Goal: Task Accomplishment & Management: Use online tool/utility

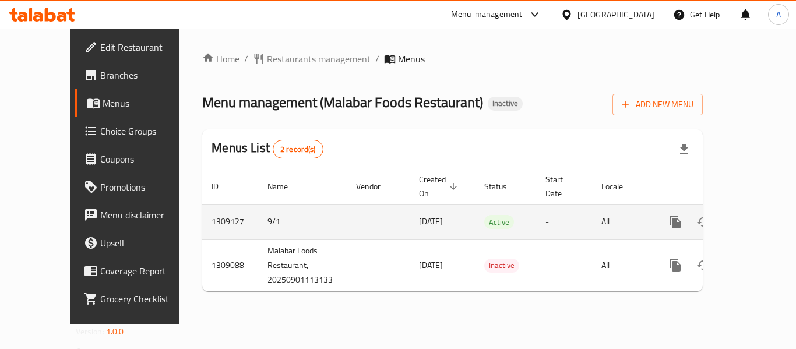
click at [761, 216] on div "enhanced table" at bounding box center [717, 222] width 112 height 28
click at [753, 215] on icon "enhanced table" at bounding box center [759, 222] width 14 height 14
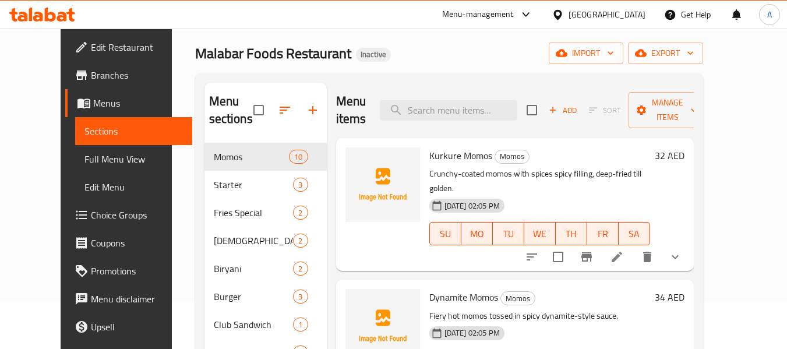
scroll to position [47, 0]
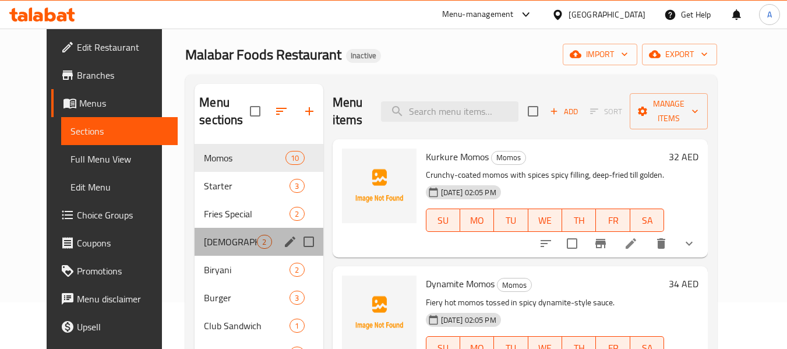
click at [200, 253] on div "Indian 2" at bounding box center [259, 242] width 128 height 28
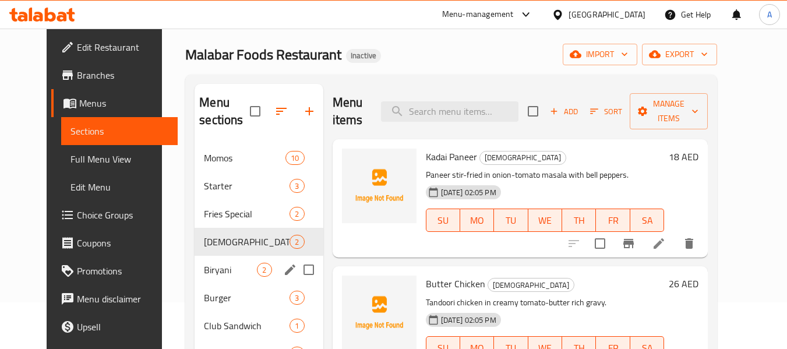
click at [204, 266] on span "Biryani" at bounding box center [230, 270] width 53 height 14
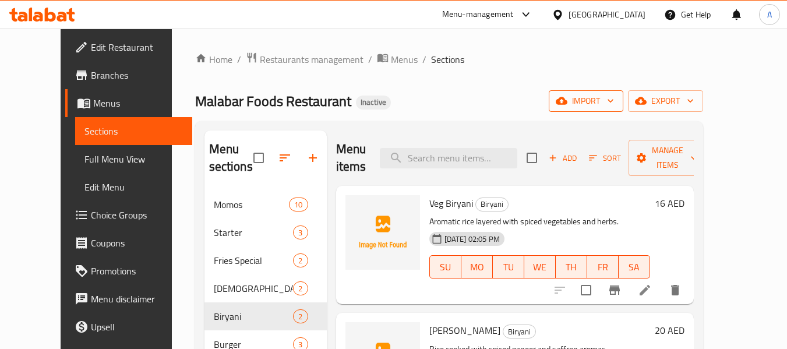
click at [616, 104] on icon "button" at bounding box center [611, 101] width 12 height 12
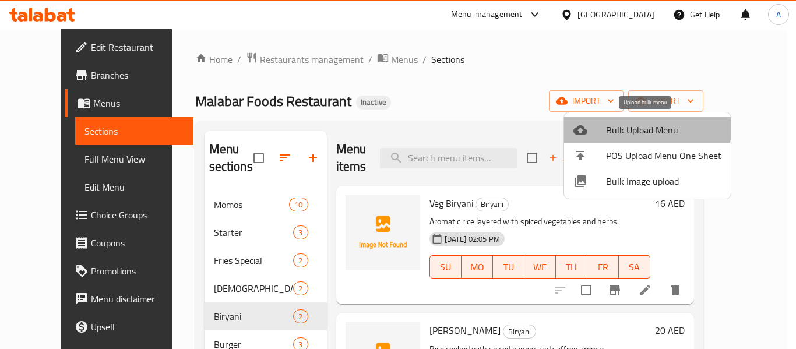
click at [635, 123] on span "Bulk Upload Menu" at bounding box center [663, 130] width 115 height 14
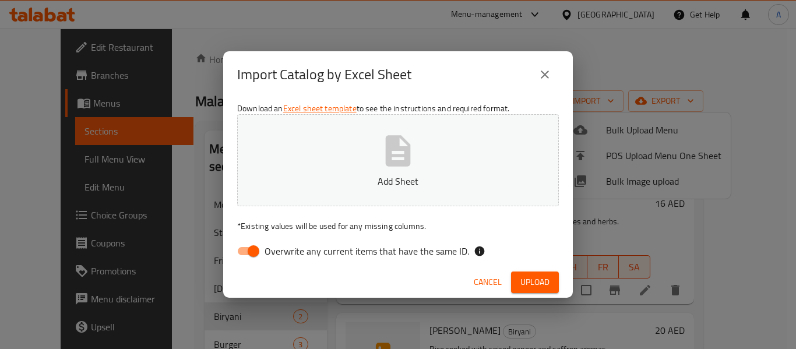
click at [345, 250] on span "Overwrite any current items that have the same ID." at bounding box center [366, 251] width 204 height 14
click at [287, 250] on input "Overwrite any current items that have the same ID." at bounding box center [253, 251] width 66 height 22
checkbox input "false"
click at [363, 188] on p "Add Sheet" at bounding box center [397, 181] width 285 height 14
click at [524, 273] on button "Upload" at bounding box center [535, 282] width 48 height 22
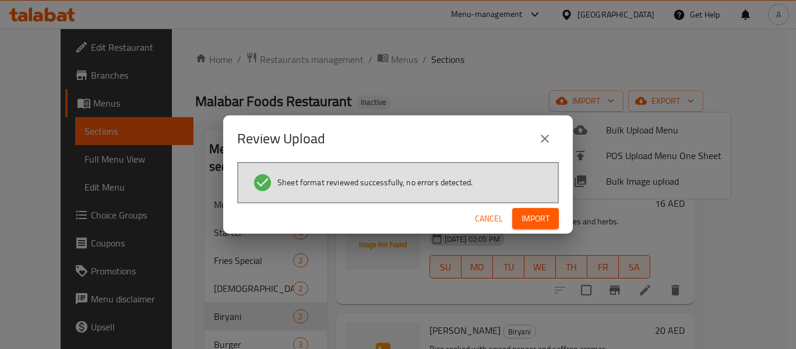
click at [526, 220] on span "Import" at bounding box center [535, 218] width 28 height 15
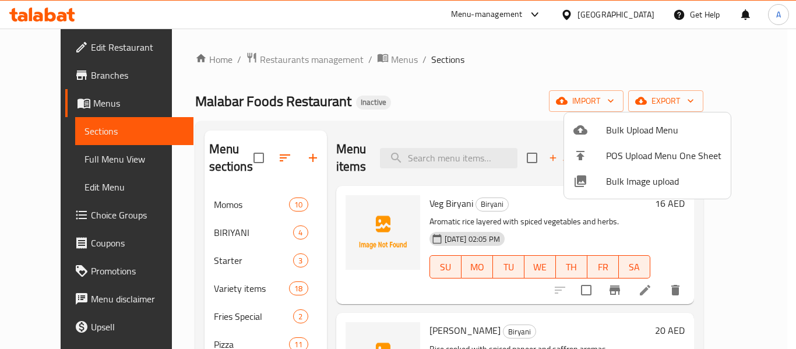
click at [406, 96] on div at bounding box center [398, 174] width 796 height 349
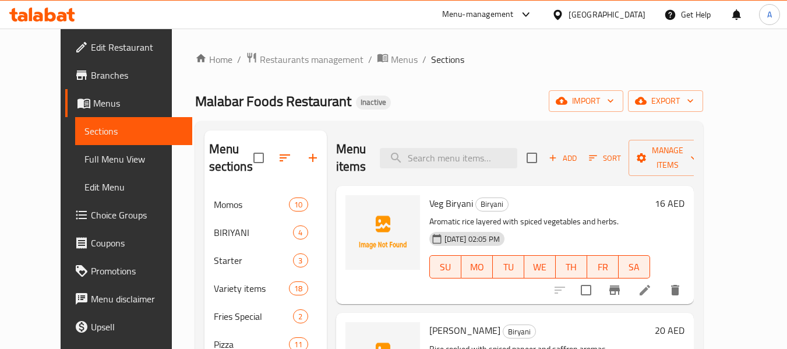
click at [95, 171] on link "Full Menu View" at bounding box center [133, 159] width 117 height 28
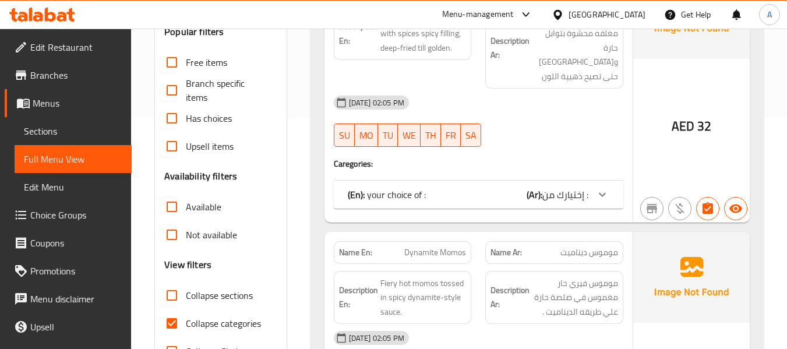
scroll to position [291, 0]
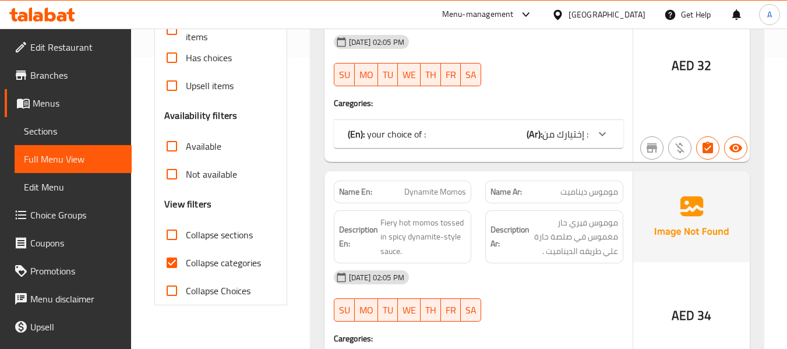
click at [224, 270] on span "Collapse categories" at bounding box center [223, 263] width 75 height 14
click at [186, 270] on input "Collapse categories" at bounding box center [172, 263] width 28 height 28
checkbox input "false"
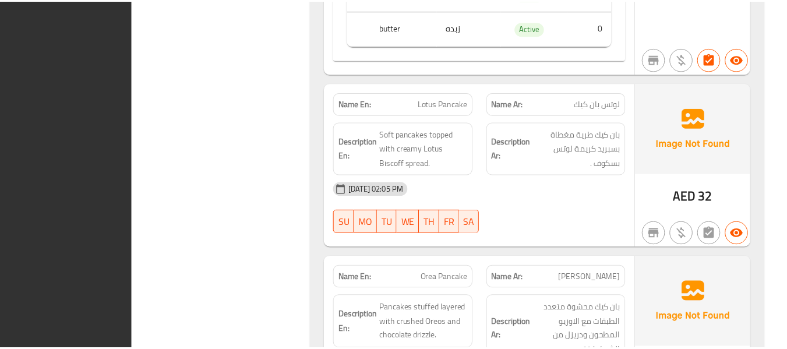
scroll to position [15841, 0]
